Goal: Find specific page/section: Find specific page/section

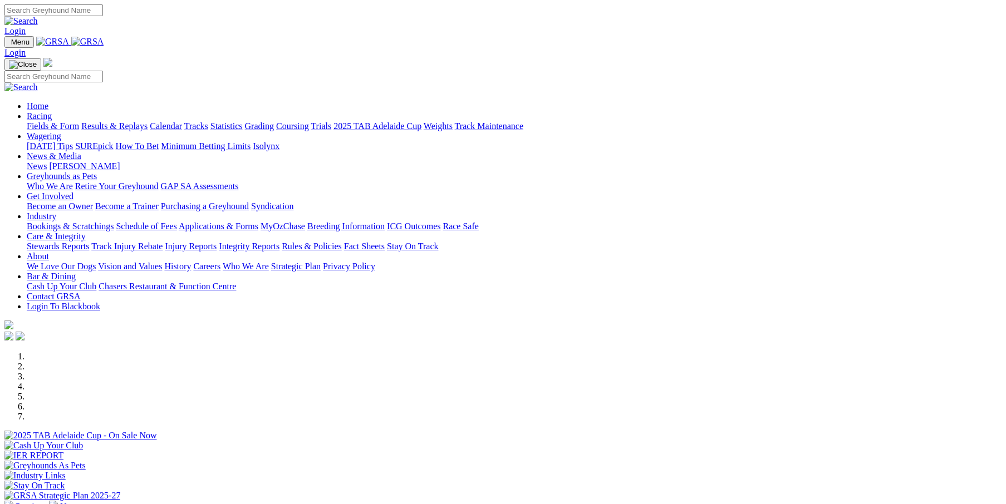
scroll to position [223, 0]
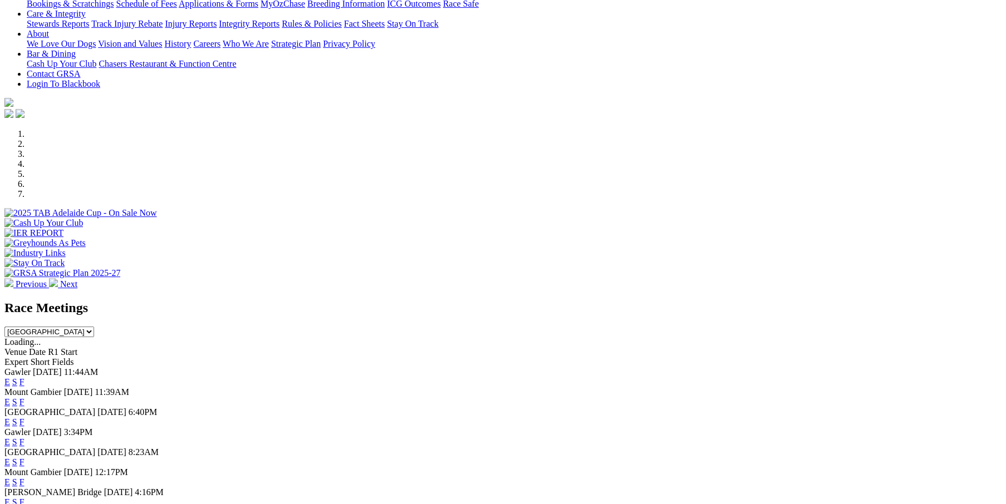
click at [24, 397] on link "F" at bounding box center [21, 401] width 5 height 9
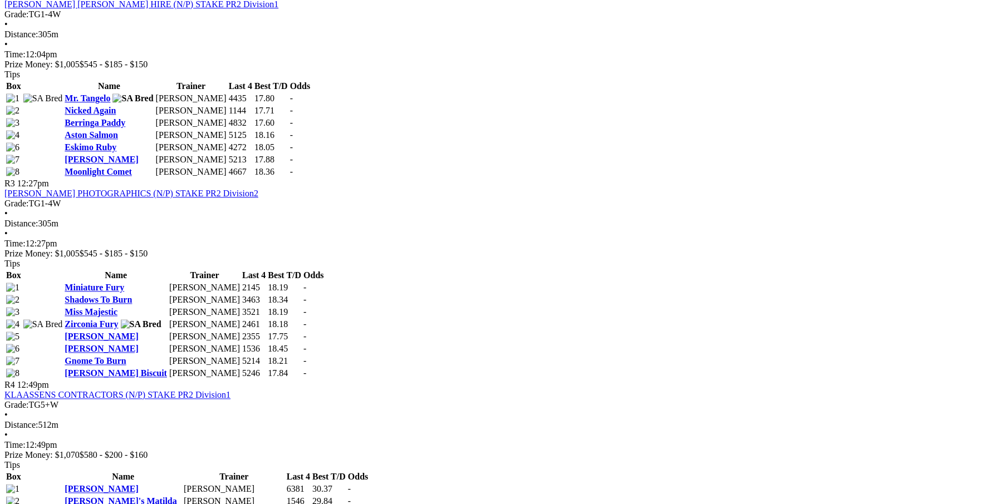
scroll to position [779, 0]
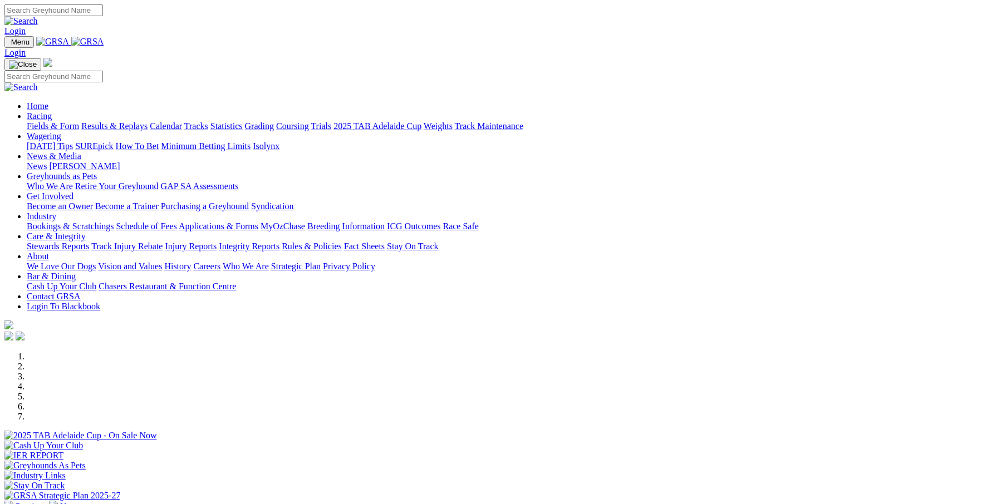
scroll to position [148, 0]
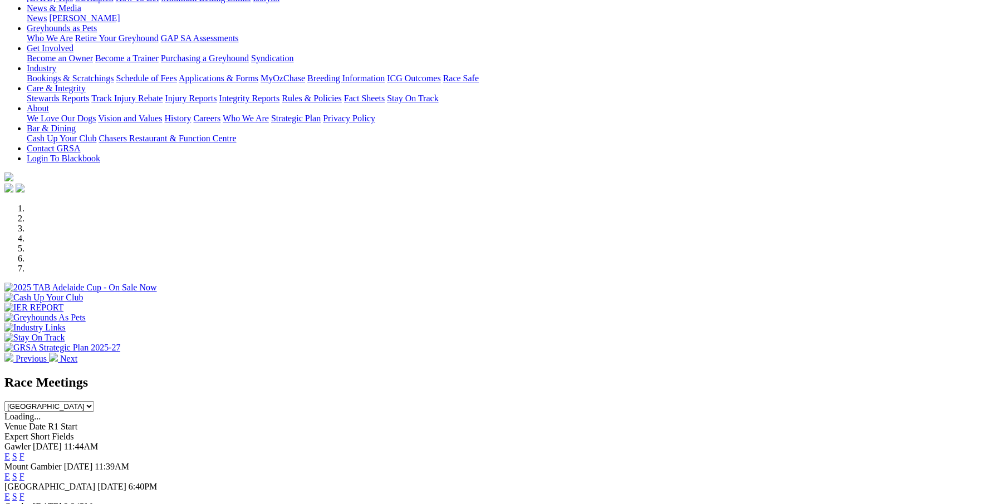
click at [24, 472] on link "F" at bounding box center [21, 476] width 5 height 9
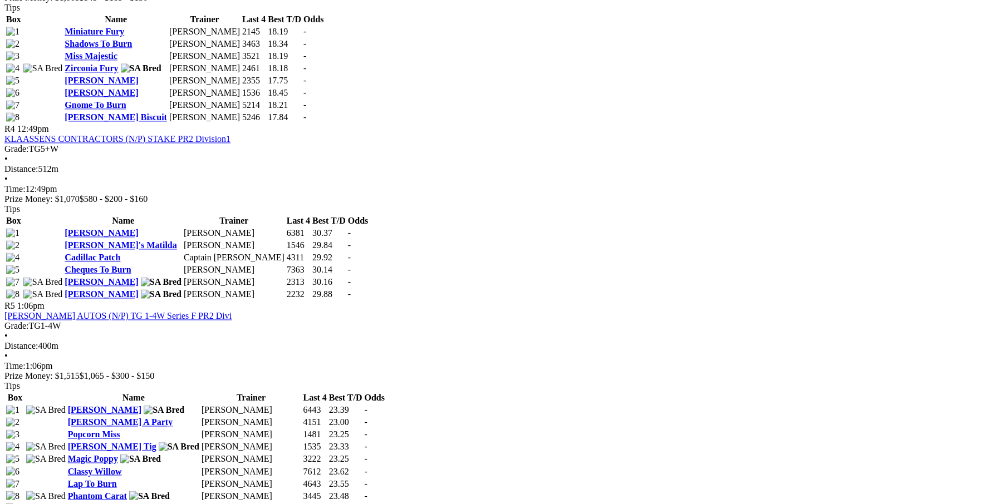
scroll to position [1002, 0]
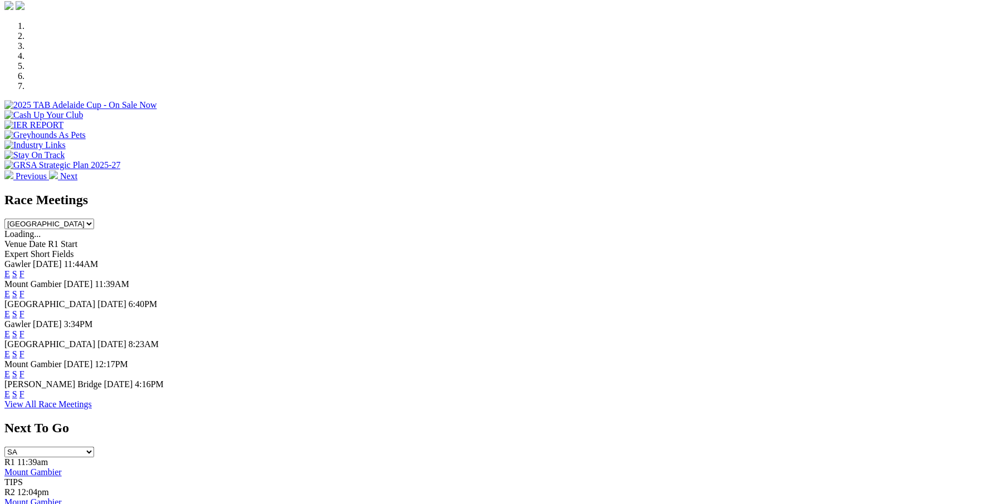
scroll to position [334, 0]
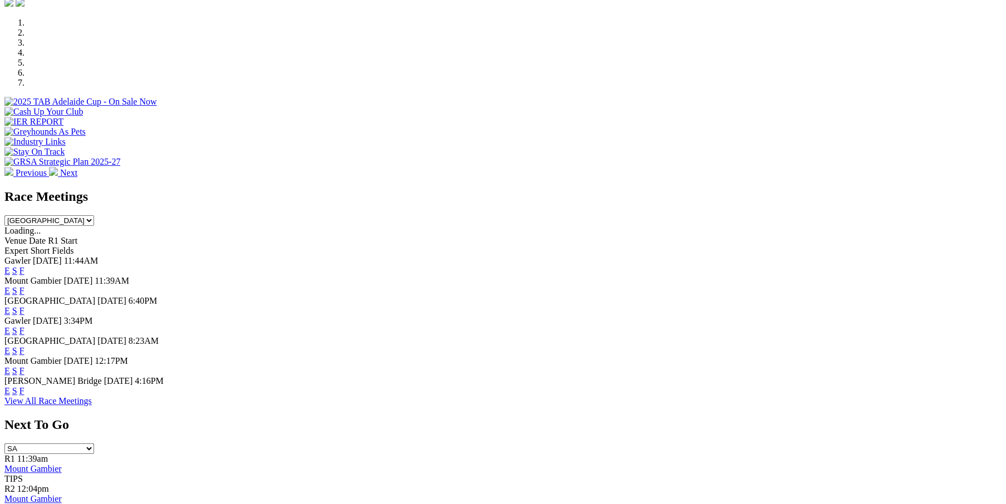
click at [24, 286] on link "F" at bounding box center [21, 290] width 5 height 9
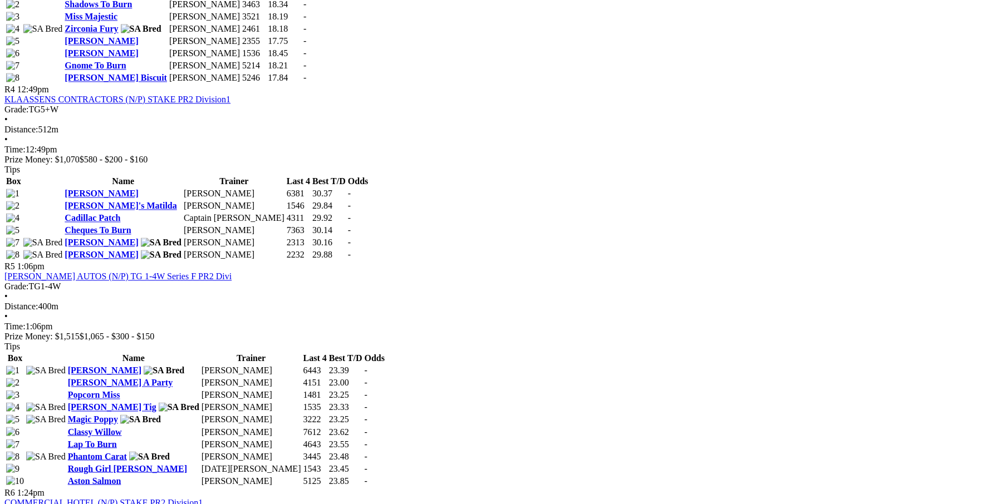
scroll to position [1076, 0]
